Goal: Task Accomplishment & Management: Manage account settings

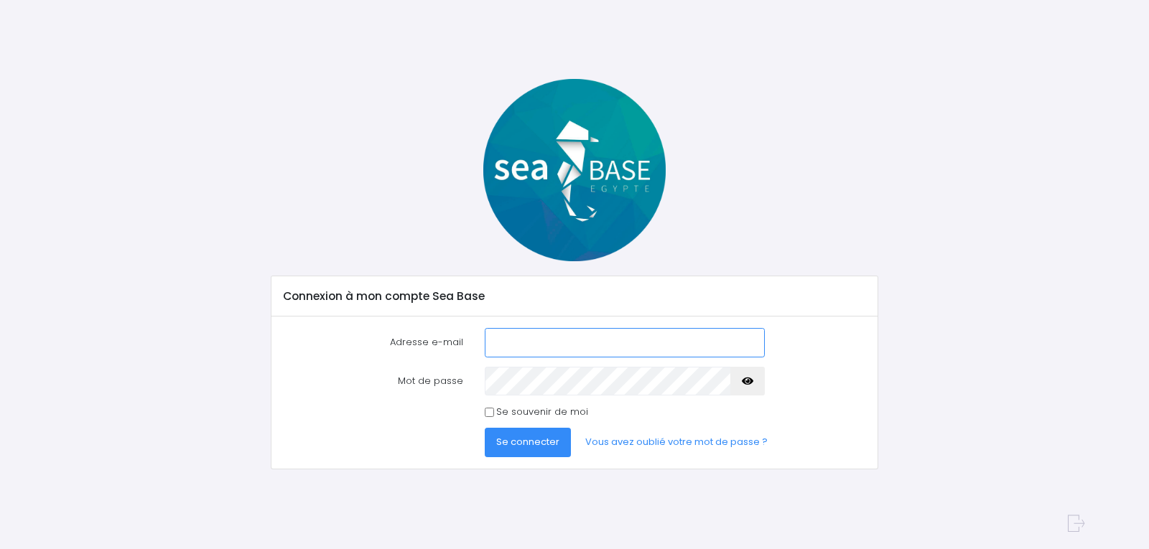
click at [548, 343] on input "Adresse e-mail" at bounding box center [625, 342] width 280 height 29
type input "[EMAIL_ADDRESS][DOMAIN_NAME]"
click at [750, 381] on icon "button" at bounding box center [747, 381] width 11 height 0
click at [424, 375] on div "Mot de passe" at bounding box center [575, 381] width 604 height 29
click at [822, 463] on div "Adresse e-mail [EMAIL_ADDRESS][DOMAIN_NAME] Mot de passe" at bounding box center [573, 393] width 605 height 152
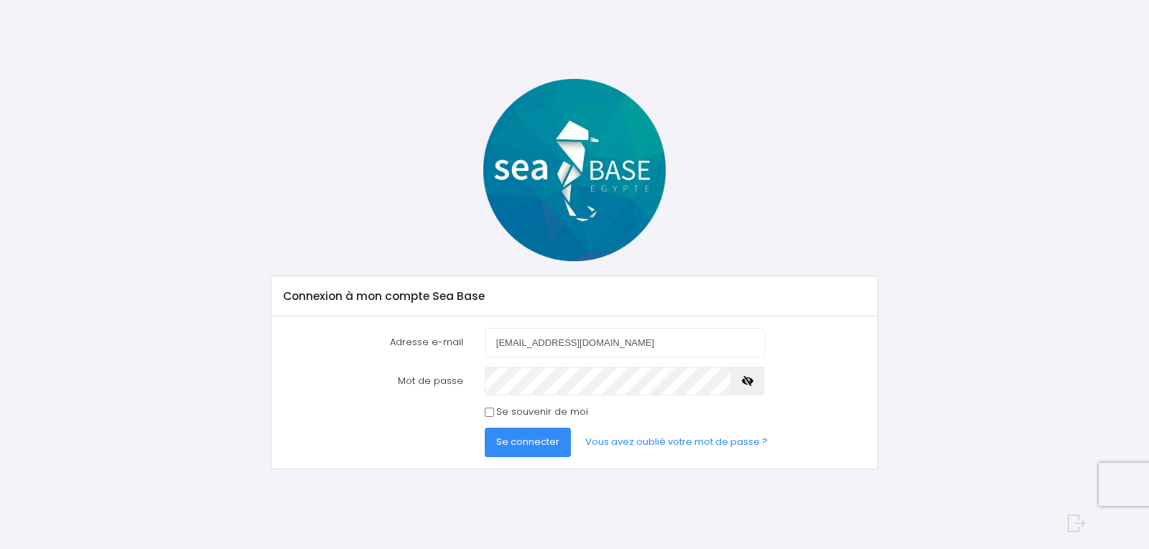
click at [495, 412] on div "Se souvenir de moi" at bounding box center [625, 412] width 280 height 14
click at [489, 416] on input "Se souvenir de moi" at bounding box center [489, 412] width 9 height 9
checkbox input "true"
click at [527, 442] on span "Se connecter" at bounding box center [527, 442] width 63 height 14
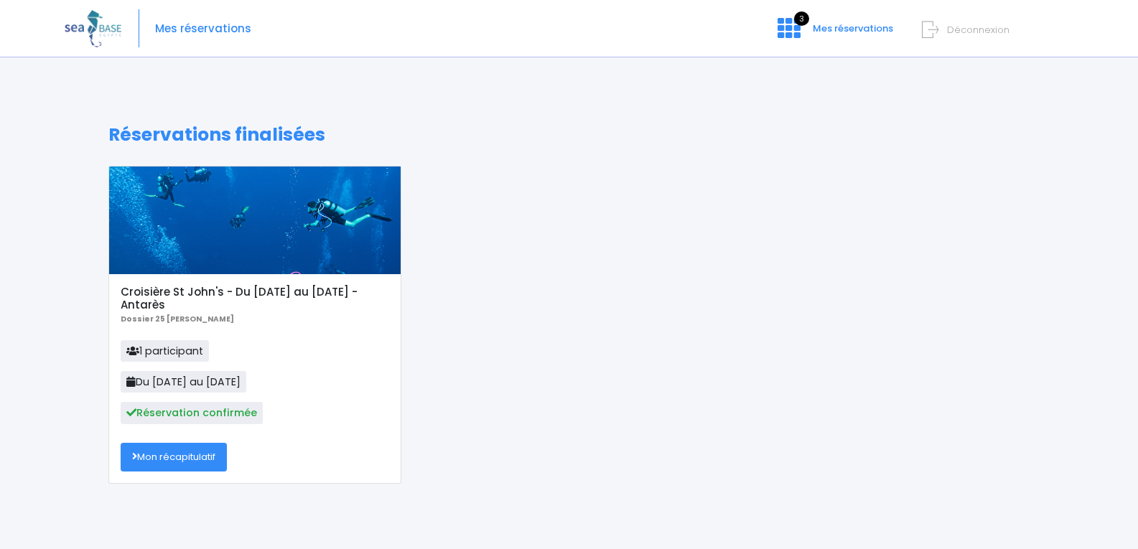
click at [187, 458] on link "Mon récapitulatif" at bounding box center [174, 457] width 106 height 29
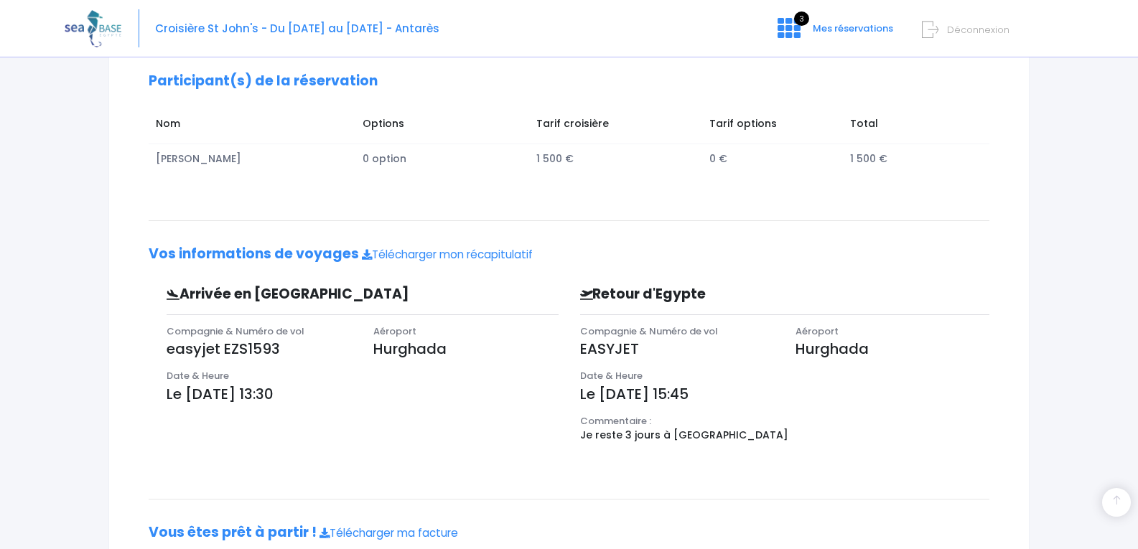
scroll to position [318, 0]
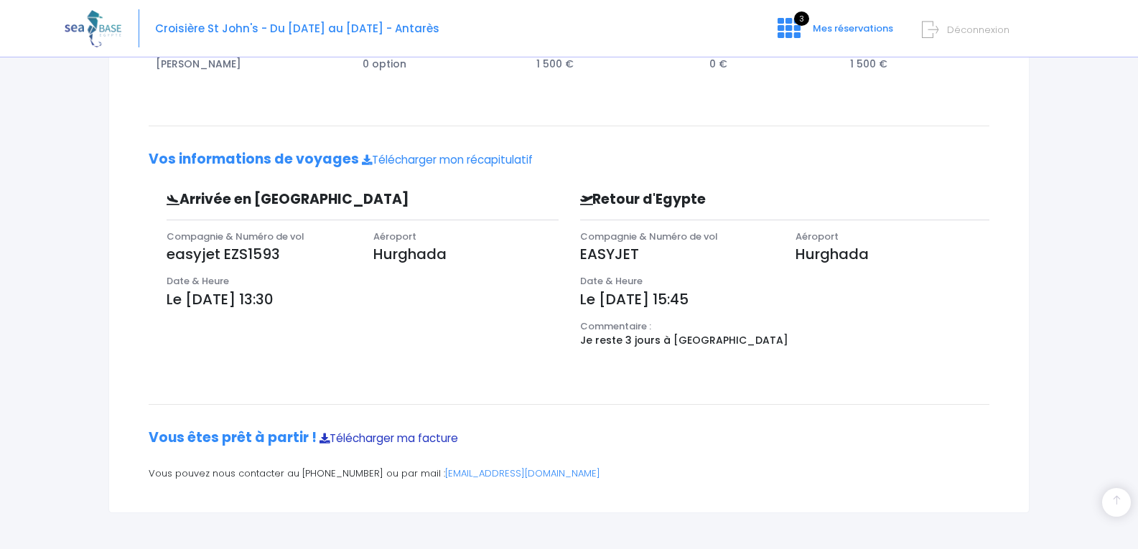
click at [374, 438] on link "Télécharger ma facture" at bounding box center [389, 438] width 139 height 15
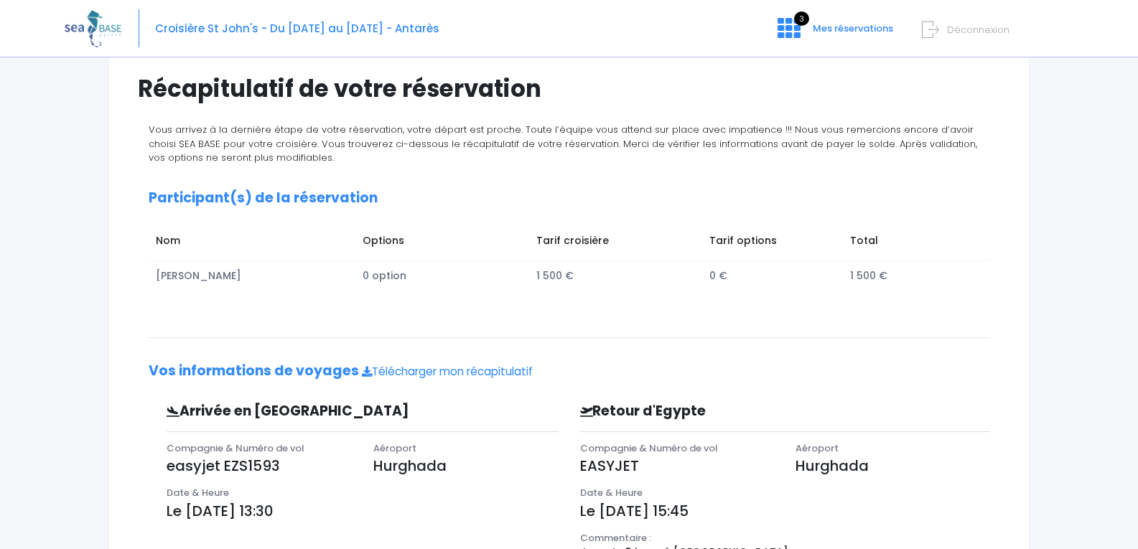
scroll to position [103, 0]
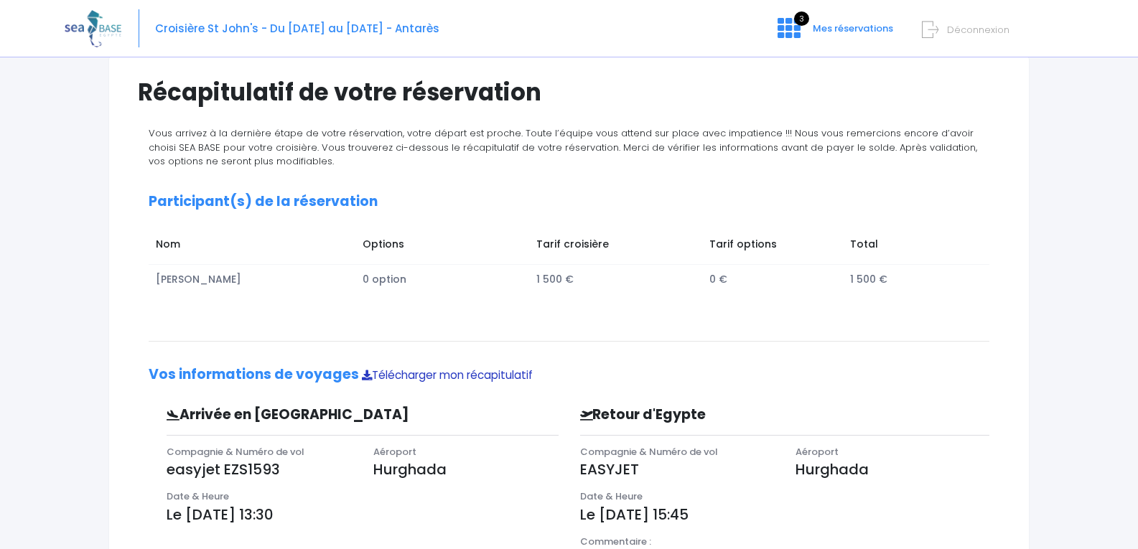
click at [453, 374] on link "Télécharger mon récapitulatif" at bounding box center [447, 375] width 171 height 15
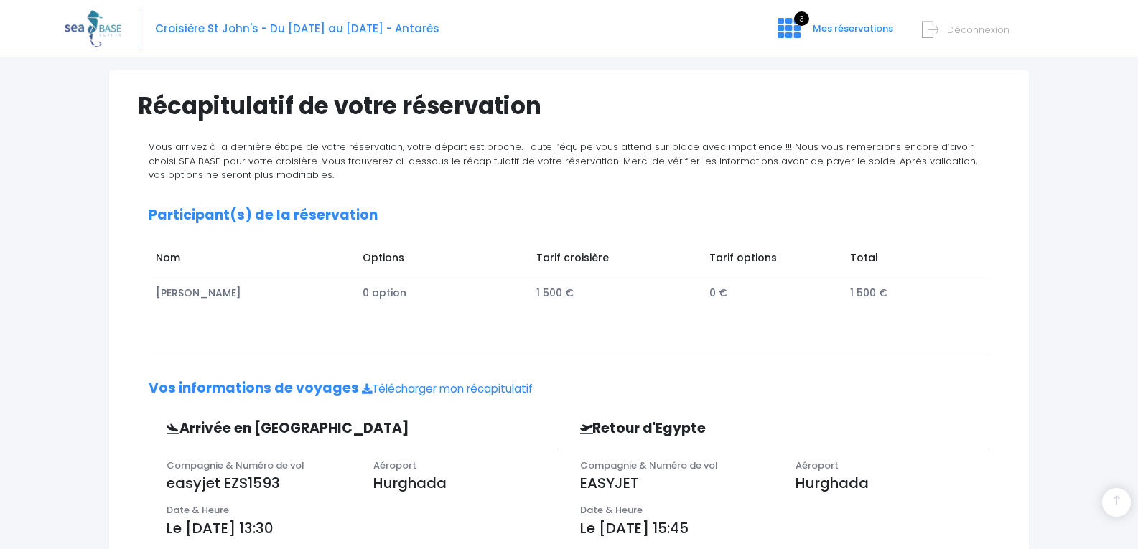
scroll to position [0, 0]
